Goal: Navigation & Orientation: Find specific page/section

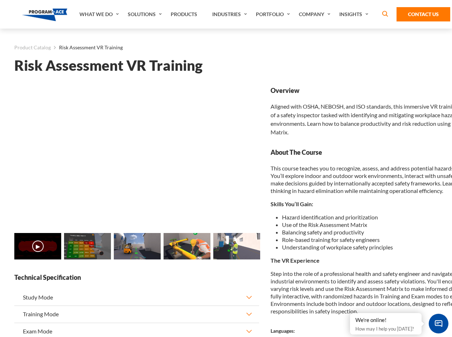
click at [146, 14] on link "Solutions" at bounding box center [145, 14] width 43 height 29
click at [0, 0] on div "AI & Computer Vision Solutions Computer Vision Quality Control AI tools for fas…" at bounding box center [0, 0] width 0 height 0
click at [0, 0] on div "AI & Computer Vision Solutions Virtual Training Solutions Virtual Tour Solution…" at bounding box center [0, 0] width 0 height 0
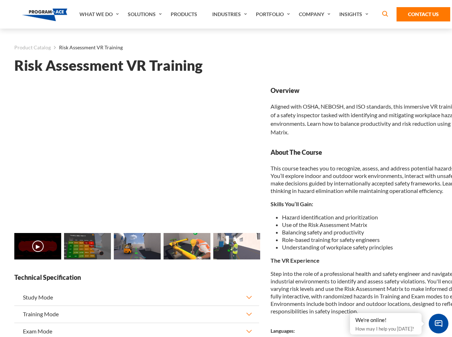
click at [0, 0] on div "AI & Computer Vision Solutions Virtual Training Solutions Virtual Tour Solution…" at bounding box center [0, 0] width 0 height 0
click at [0, 0] on div "AI & Computer Vision Solutions Computer Vision Quality Control AI tools for fas…" at bounding box center [0, 0] width 0 height 0
